Goal: Information Seeking & Learning: Learn about a topic

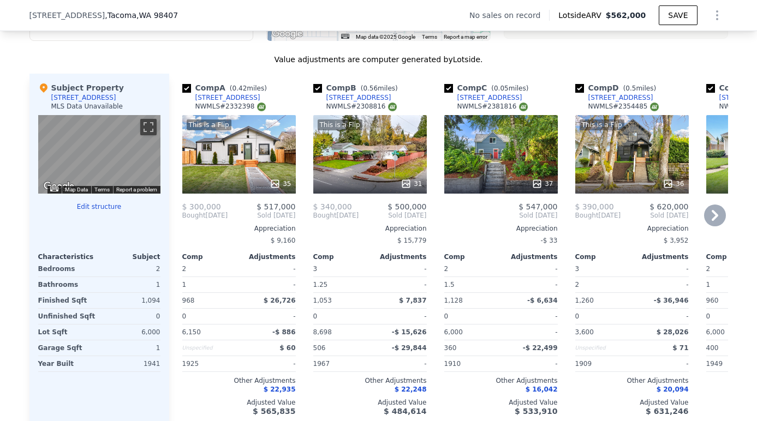
scroll to position [1135, 0]
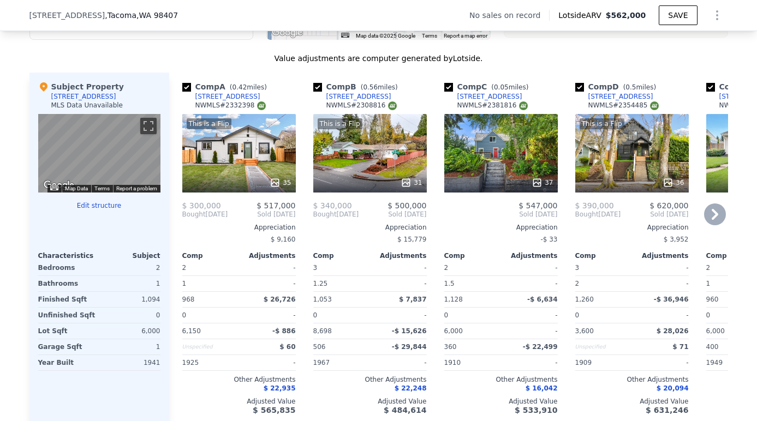
click at [245, 155] on div "This is a Flip 35" at bounding box center [238, 153] width 113 height 79
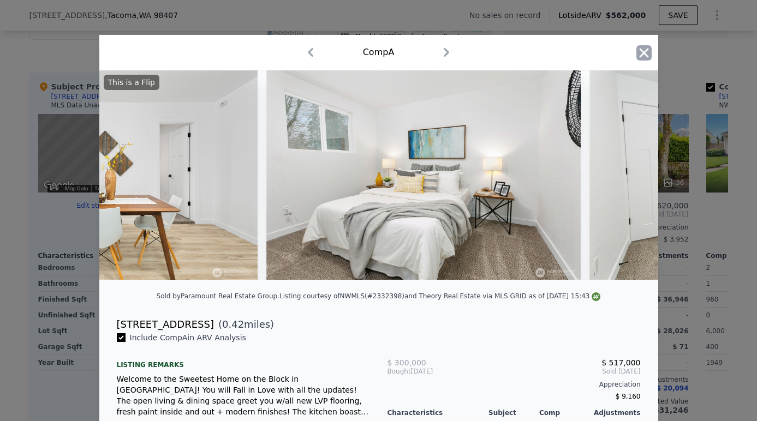
click at [645, 48] on icon "button" at bounding box center [643, 52] width 15 height 15
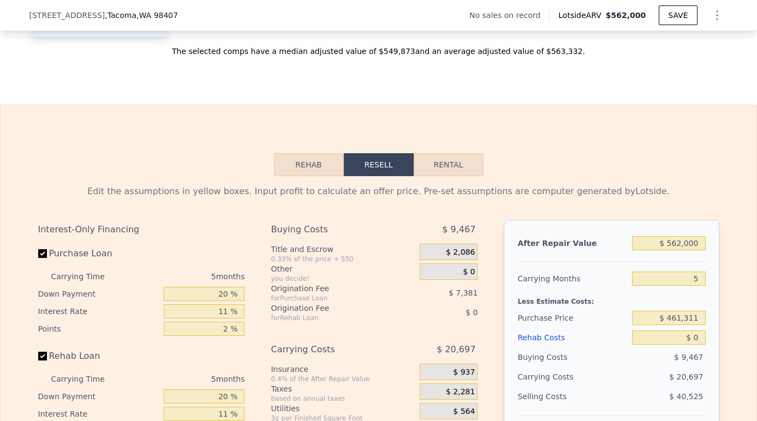
scroll to position [1485, 0]
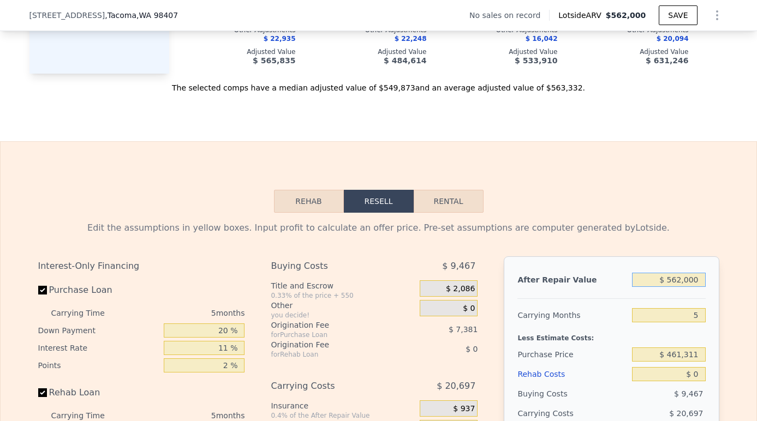
drag, startPoint x: 700, startPoint y: 280, endPoint x: 668, endPoint y: 278, distance: 32.2
click at [669, 279] on input "$ 562,000" at bounding box center [668, 280] width 73 height 14
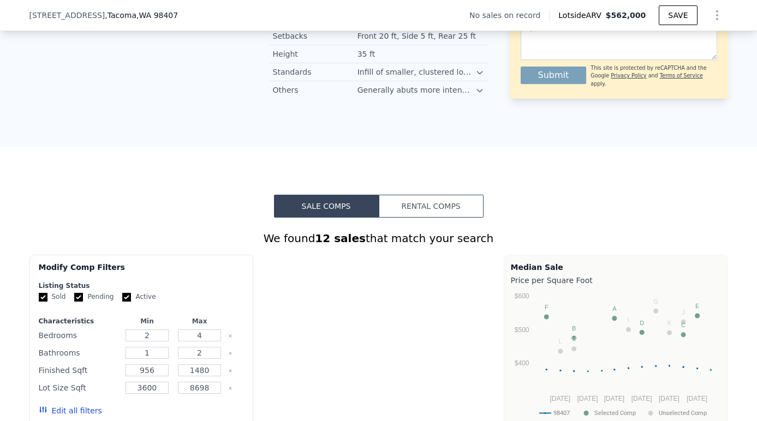
type input "$ 562,000"
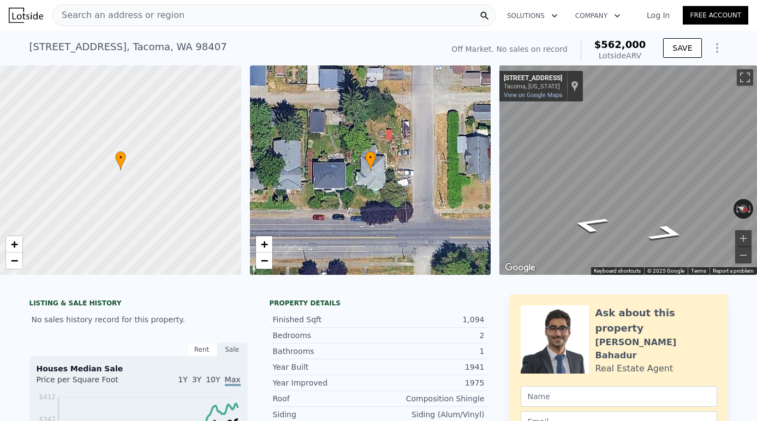
scroll to position [0, 0]
click at [260, 22] on div "Search an address or region" at bounding box center [274, 15] width 444 height 22
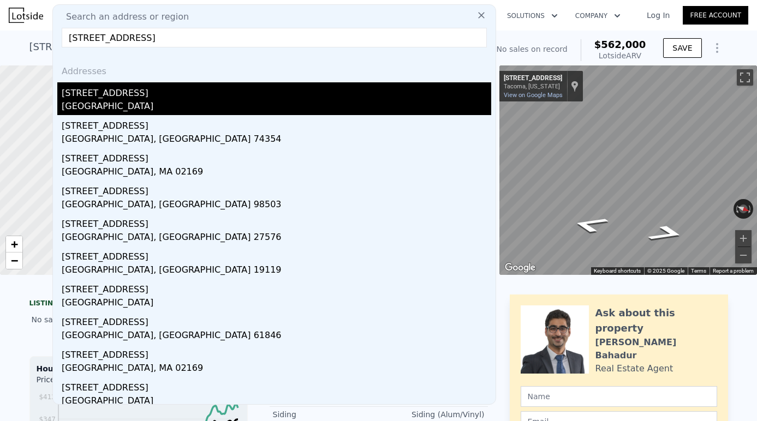
type input "[STREET_ADDRESS]"
click at [143, 95] on div "[STREET_ADDRESS]" at bounding box center [276, 90] width 429 height 17
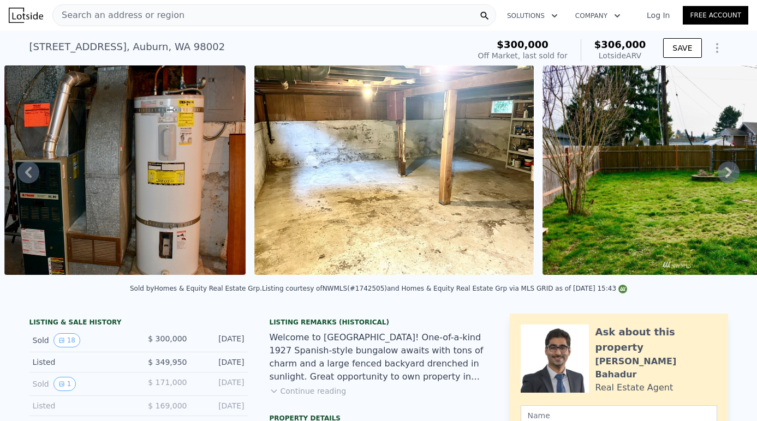
click at [280, 16] on div "Search an address or region" at bounding box center [274, 15] width 444 height 22
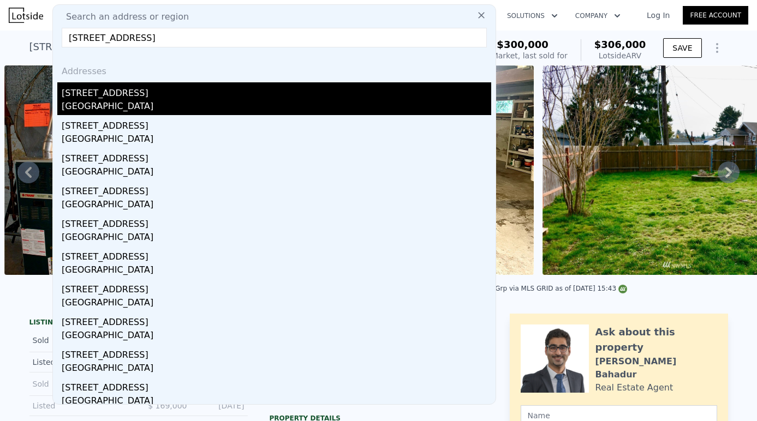
type input "[STREET_ADDRESS]"
click at [123, 103] on div "[GEOGRAPHIC_DATA]" at bounding box center [276, 107] width 429 height 15
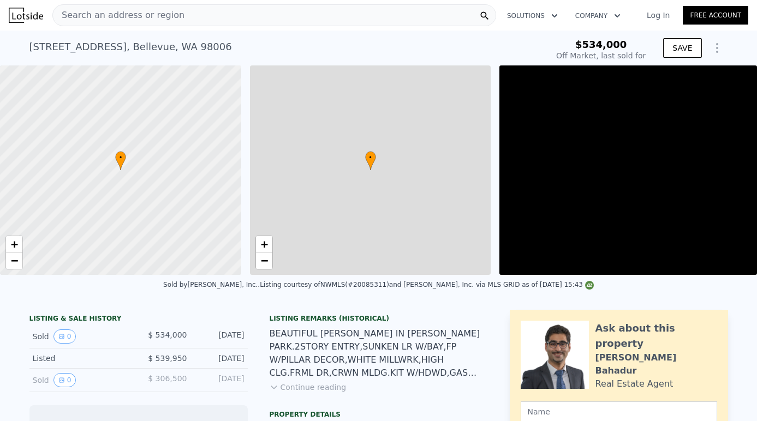
scroll to position [0, 4]
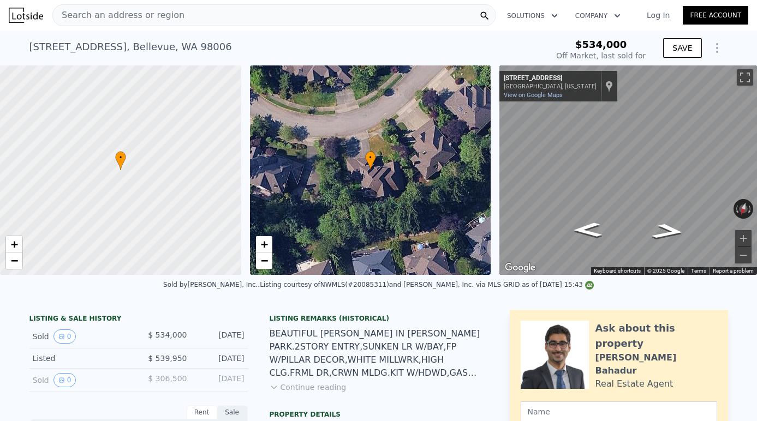
type input "-$ 587,756"
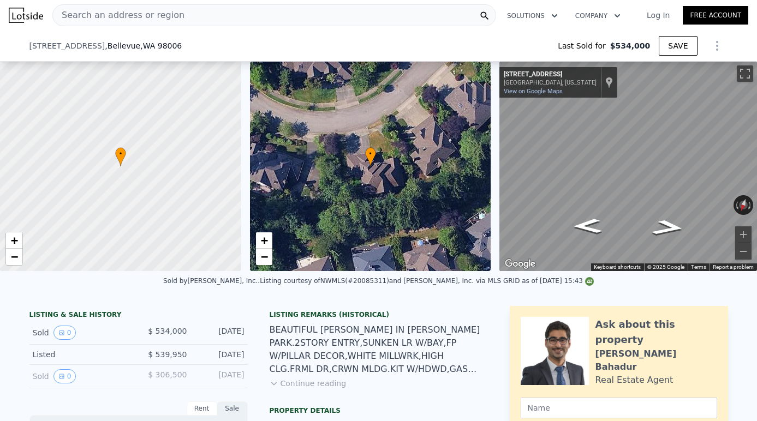
scroll to position [63, 0]
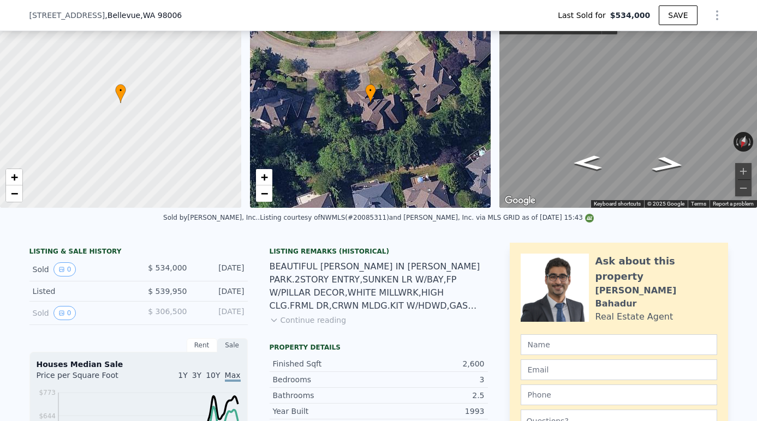
click at [315, 321] on button "Continue reading" at bounding box center [307, 320] width 77 height 11
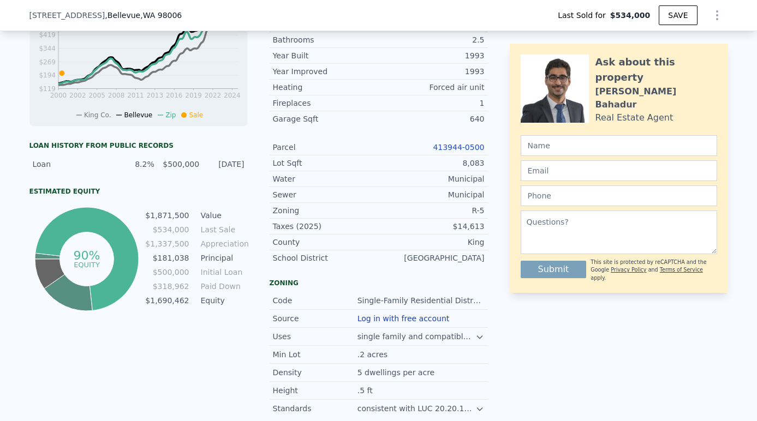
scroll to position [496, 0]
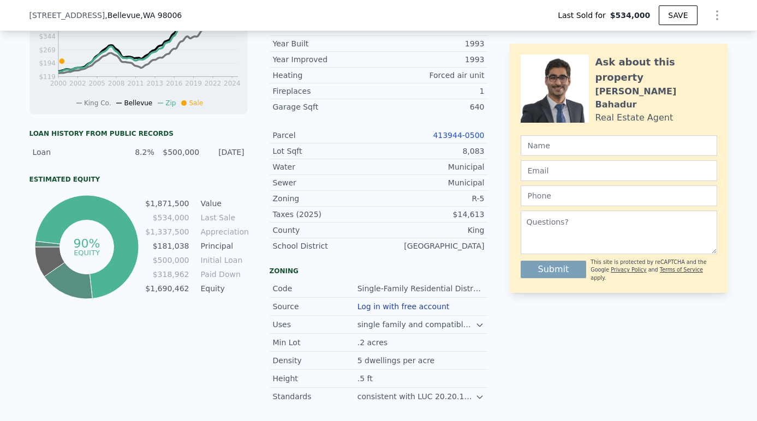
click at [463, 131] on link "413944-0500" at bounding box center [458, 135] width 51 height 9
type input "$ 1,872,000"
type input "$ 1,118,578"
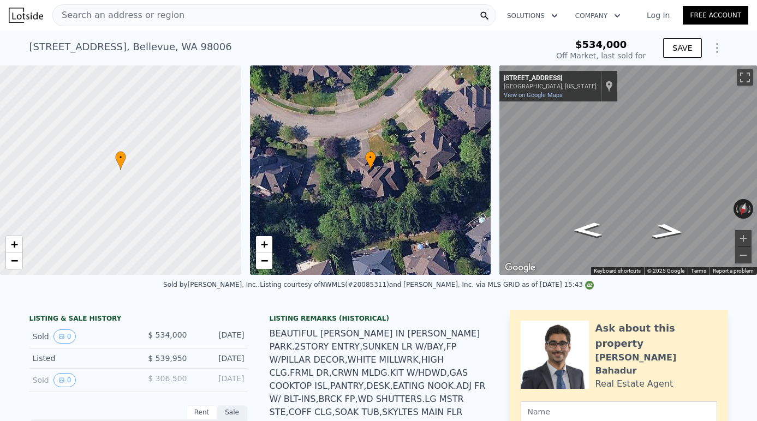
scroll to position [0, 0]
click at [286, 18] on div "Search an address or region" at bounding box center [274, 15] width 444 height 22
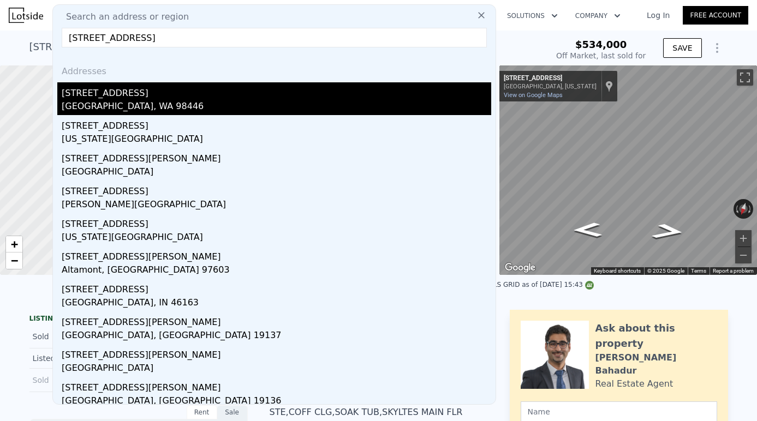
type input "[STREET_ADDRESS]"
click at [149, 108] on div "[GEOGRAPHIC_DATA], WA 98446" at bounding box center [276, 107] width 429 height 15
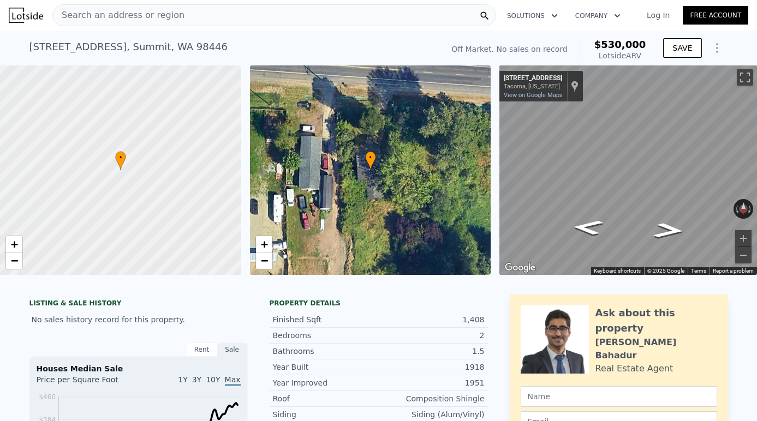
click at [254, 27] on div "Search an address or region Solutions Company Open main menu Log In Free Account" at bounding box center [378, 15] width 739 height 26
click at [220, 19] on div "Search an address or region" at bounding box center [274, 15] width 444 height 22
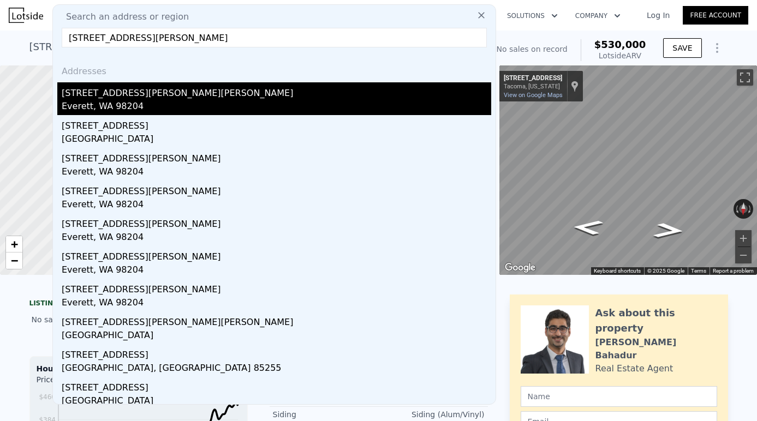
type input "[STREET_ADDRESS][PERSON_NAME]"
click at [175, 97] on div "[STREET_ADDRESS][PERSON_NAME][PERSON_NAME]" at bounding box center [276, 90] width 429 height 17
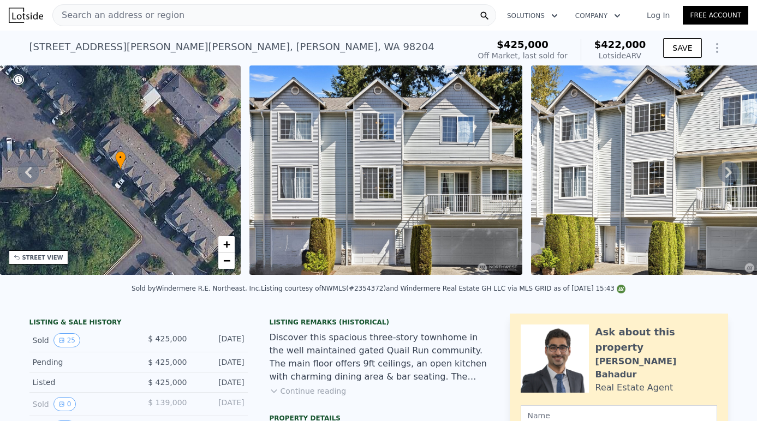
click at [260, 17] on div "Search an address or region" at bounding box center [274, 15] width 444 height 22
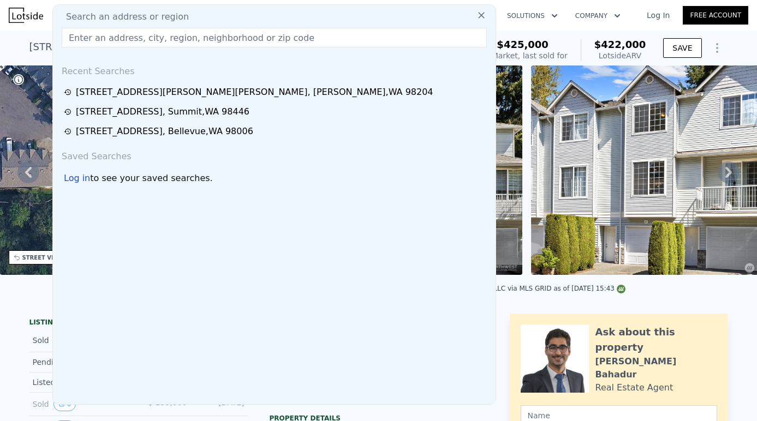
paste input "23504 Se 240th P"
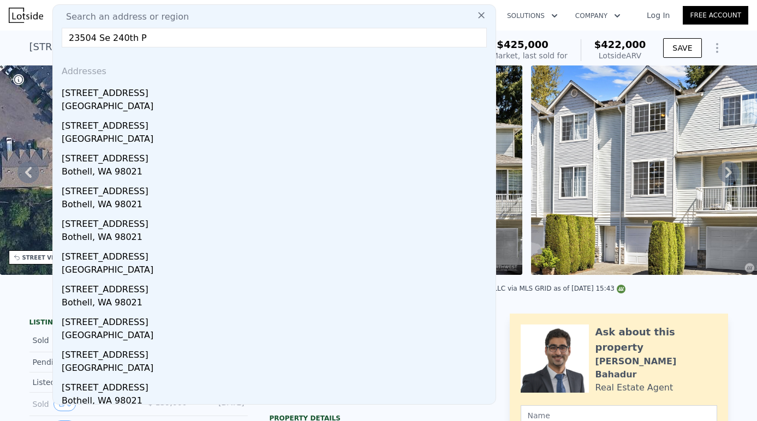
type input "23504 Se 240th P"
click at [130, 100] on div "[GEOGRAPHIC_DATA]" at bounding box center [276, 107] width 429 height 15
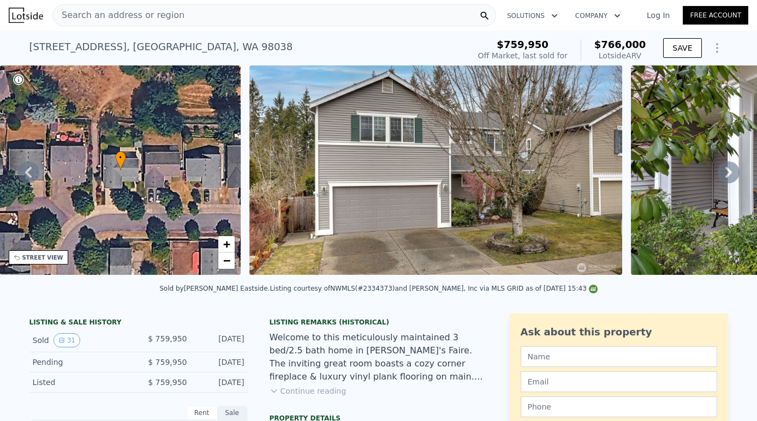
click at [222, 18] on div "Search an address or region" at bounding box center [274, 15] width 444 height 22
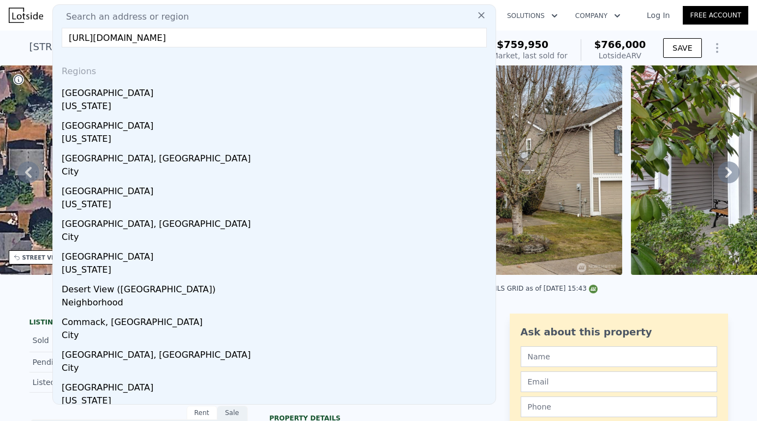
type input "[URL][DOMAIN_NAME]"
click at [478, 19] on icon at bounding box center [481, 15] width 11 height 11
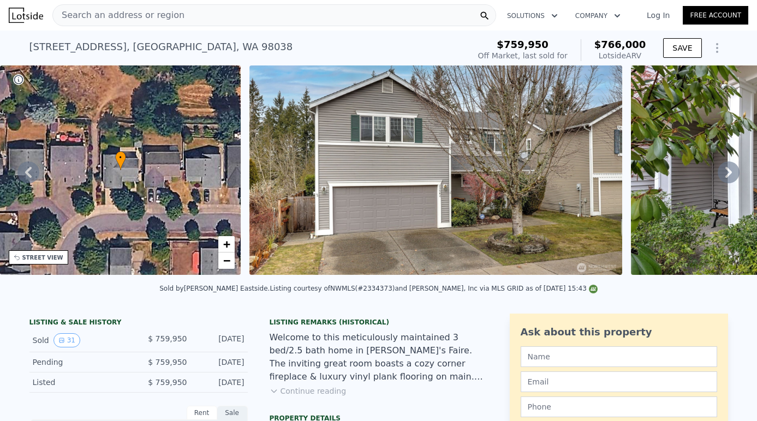
click at [221, 18] on div "Search an address or region" at bounding box center [274, 15] width 444 height 22
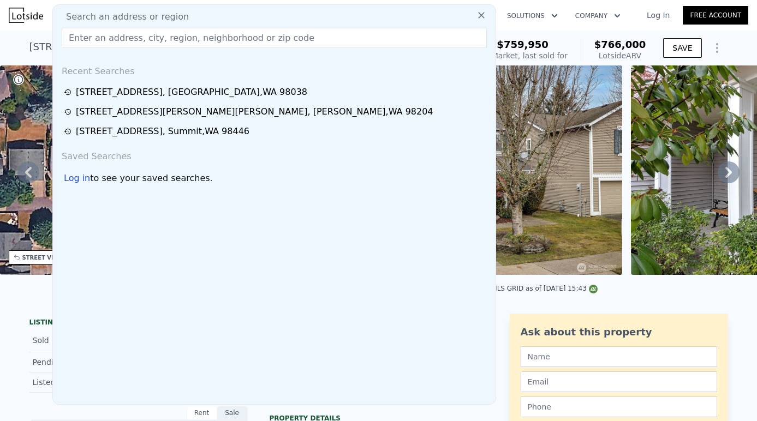
type input "[STREET_ADDRESS]"
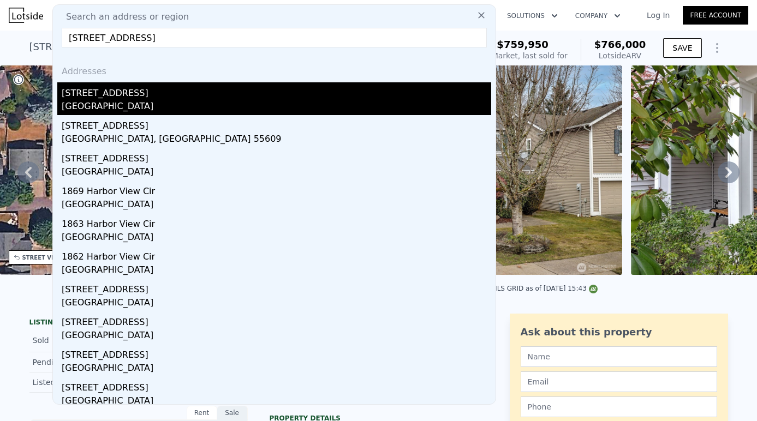
click at [236, 94] on div "[STREET_ADDRESS]" at bounding box center [276, 90] width 429 height 17
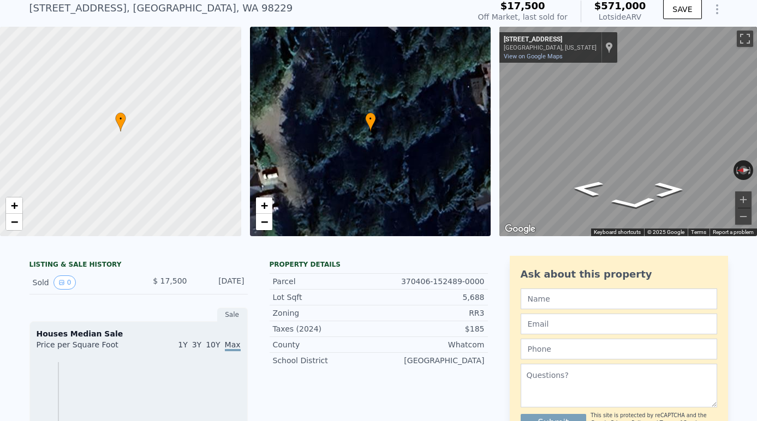
scroll to position [40, 0]
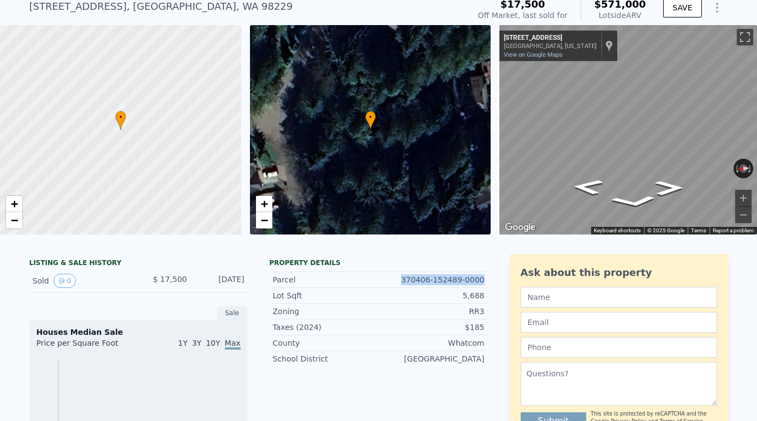
drag, startPoint x: 405, startPoint y: 279, endPoint x: 490, endPoint y: 280, distance: 84.6
copy div "370406-152489-0000"
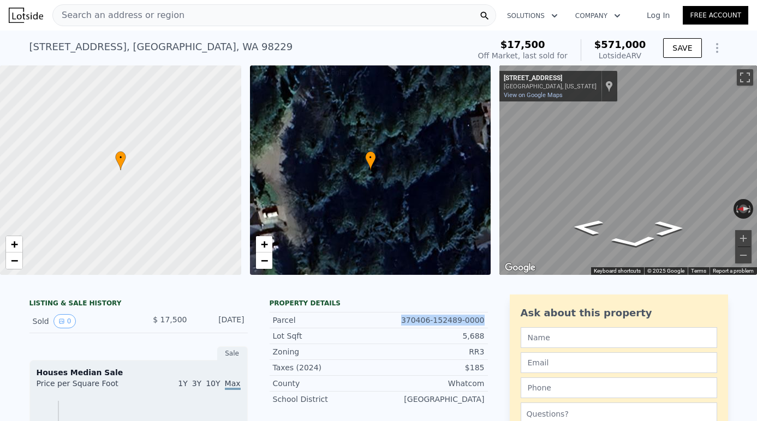
scroll to position [0, 0]
click at [253, 13] on div "Search an address or region" at bounding box center [274, 15] width 444 height 22
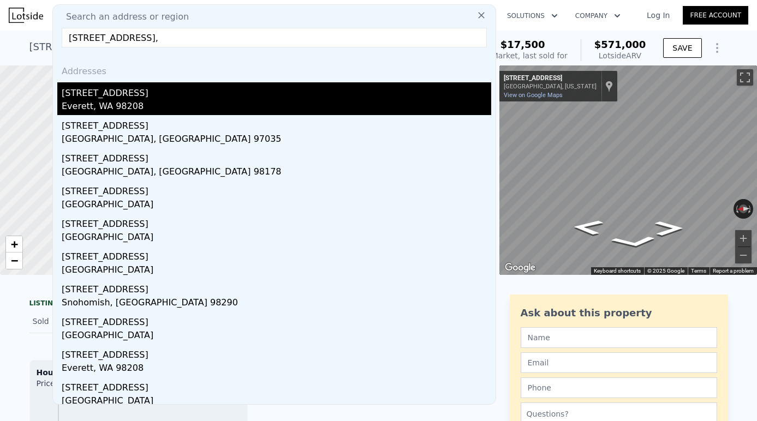
type input "[STREET_ADDRESS],"
click at [181, 99] on div "[STREET_ADDRESS]" at bounding box center [276, 90] width 429 height 17
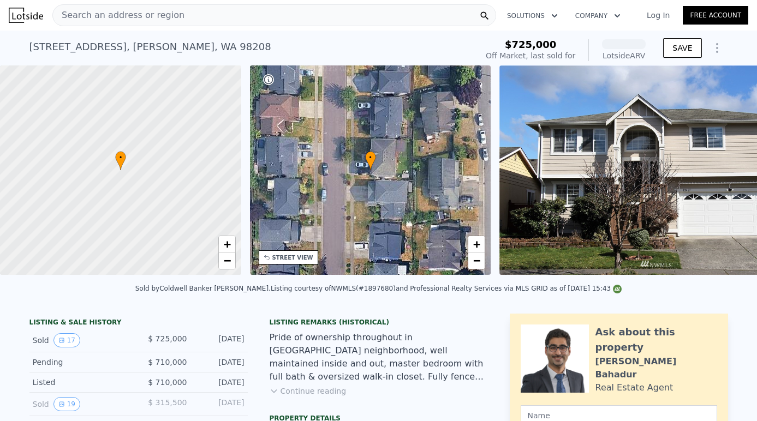
scroll to position [0, 254]
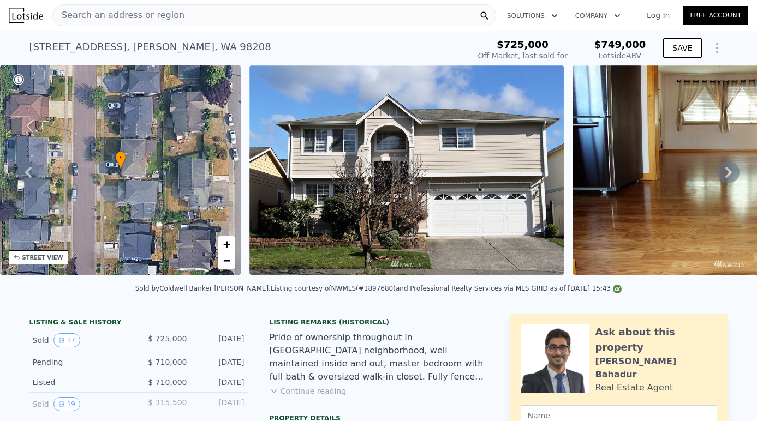
click at [290, 19] on div "Search an address or region" at bounding box center [274, 15] width 444 height 22
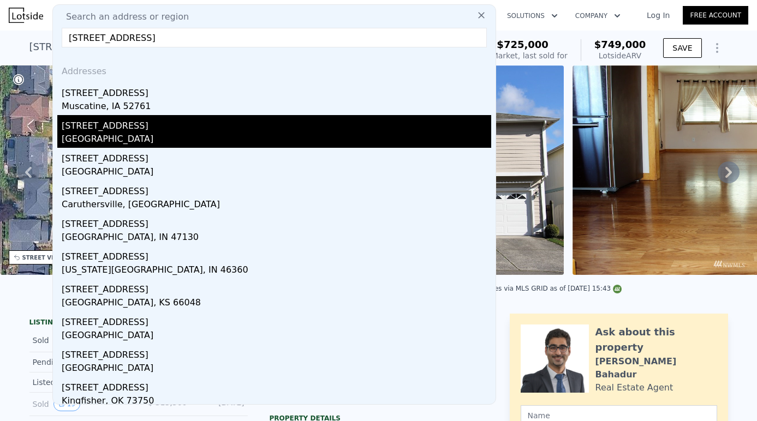
type input "[STREET_ADDRESS]"
click at [141, 134] on div "[GEOGRAPHIC_DATA]" at bounding box center [276, 140] width 429 height 15
